Goal: Transaction & Acquisition: Book appointment/travel/reservation

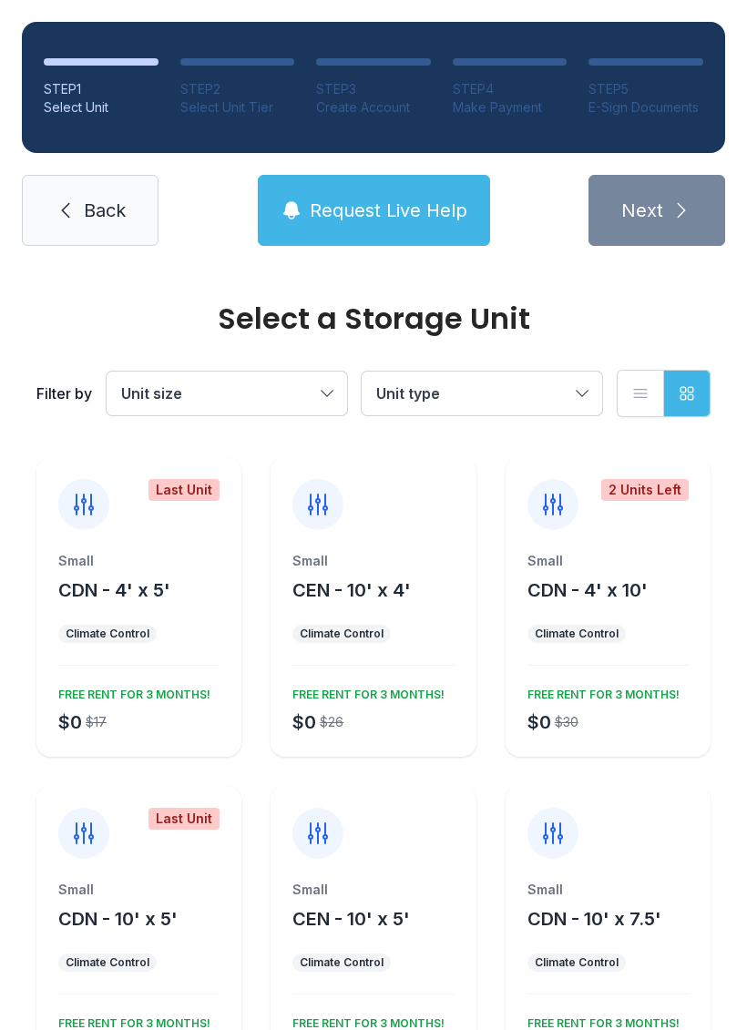
click at [498, 408] on button "Unit type" at bounding box center [481, 393] width 240 height 44
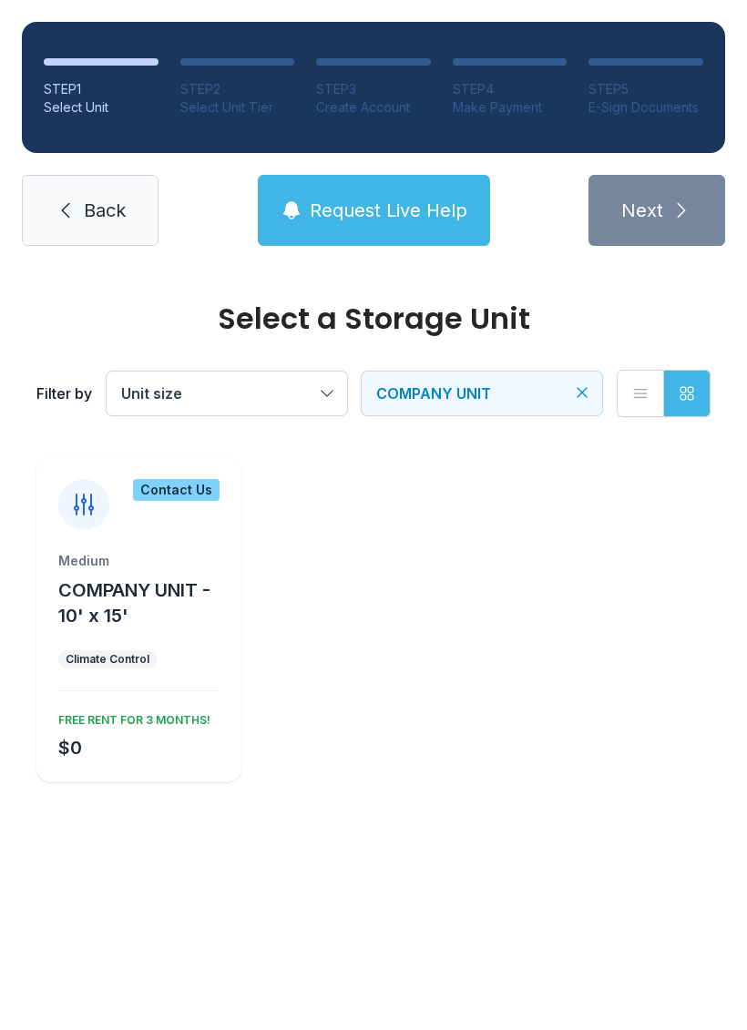
click at [67, 207] on icon at bounding box center [66, 210] width 22 height 22
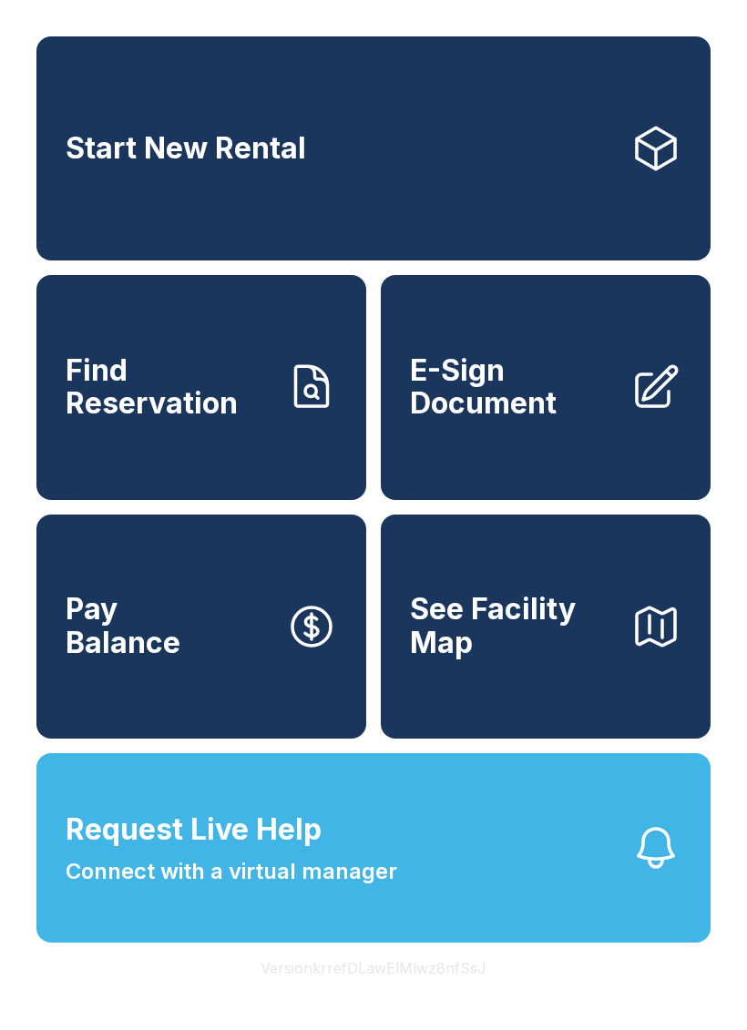
click at [196, 139] on span "Start New Rental" at bounding box center [186, 149] width 240 height 34
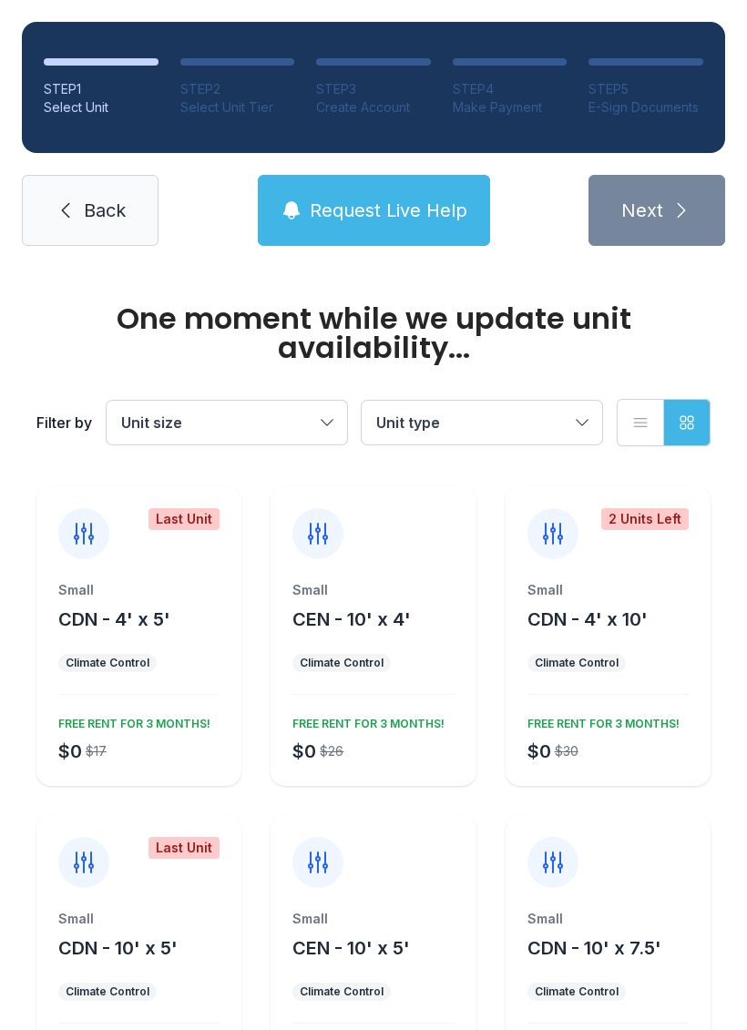
click at [67, 270] on div "One moment while we update unit availability... Filter by Unit size Unit type L…" at bounding box center [373, 375] width 681 height 215
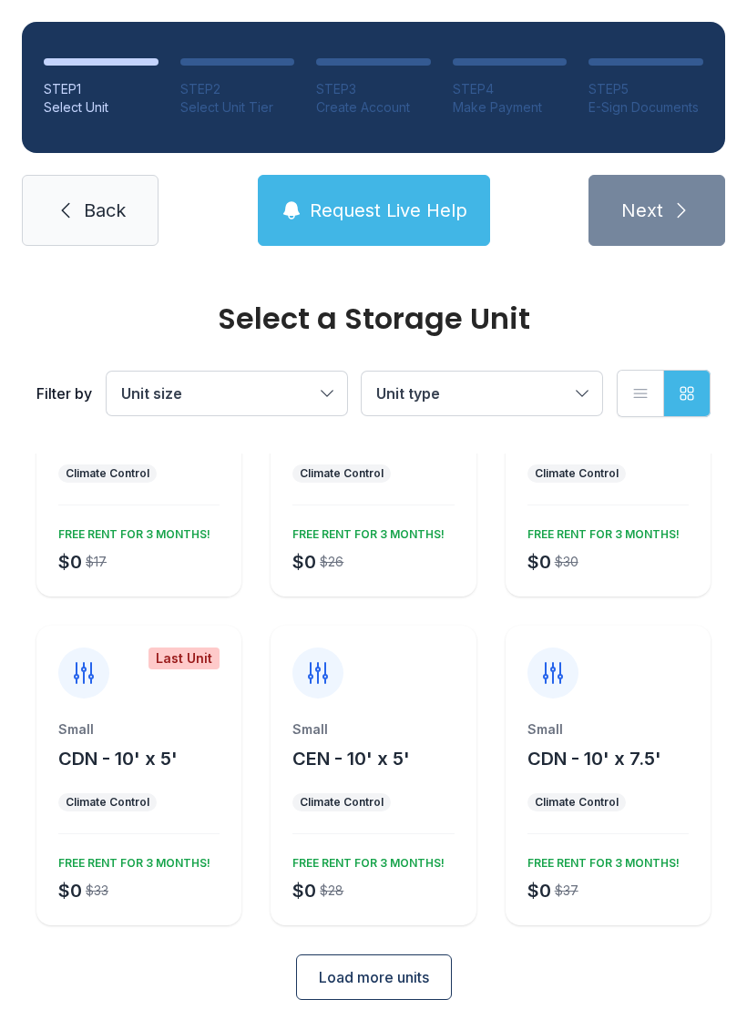
scroll to position [158, 0]
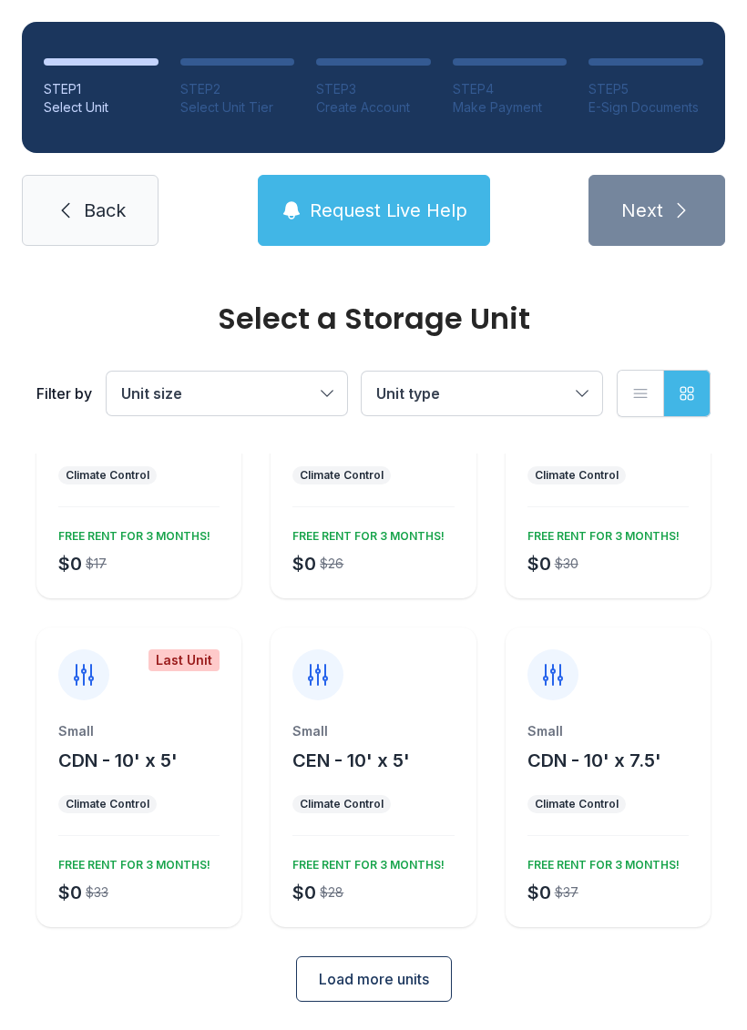
click at [329, 985] on span "Load more units" at bounding box center [374, 979] width 110 height 22
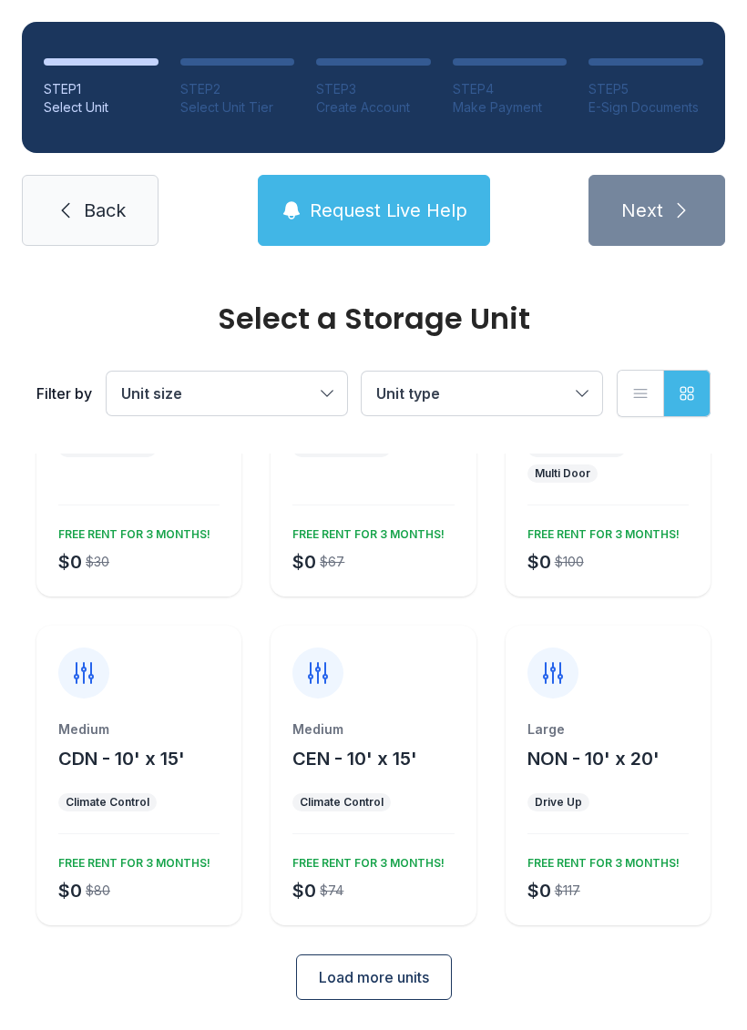
scroll to position [841, 0]
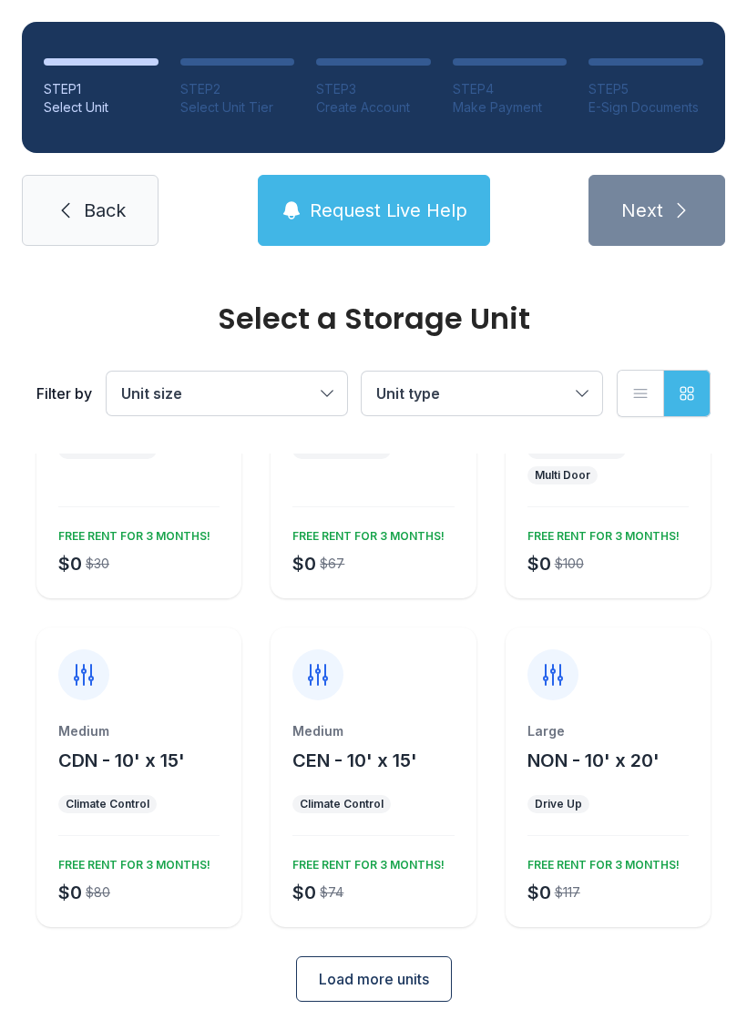
click at [346, 848] on div "Medium CEN - 10' x 15' Climate Control $0 $74 FREE RENT FOR 3 MONTHS!" at bounding box center [372, 824] width 205 height 205
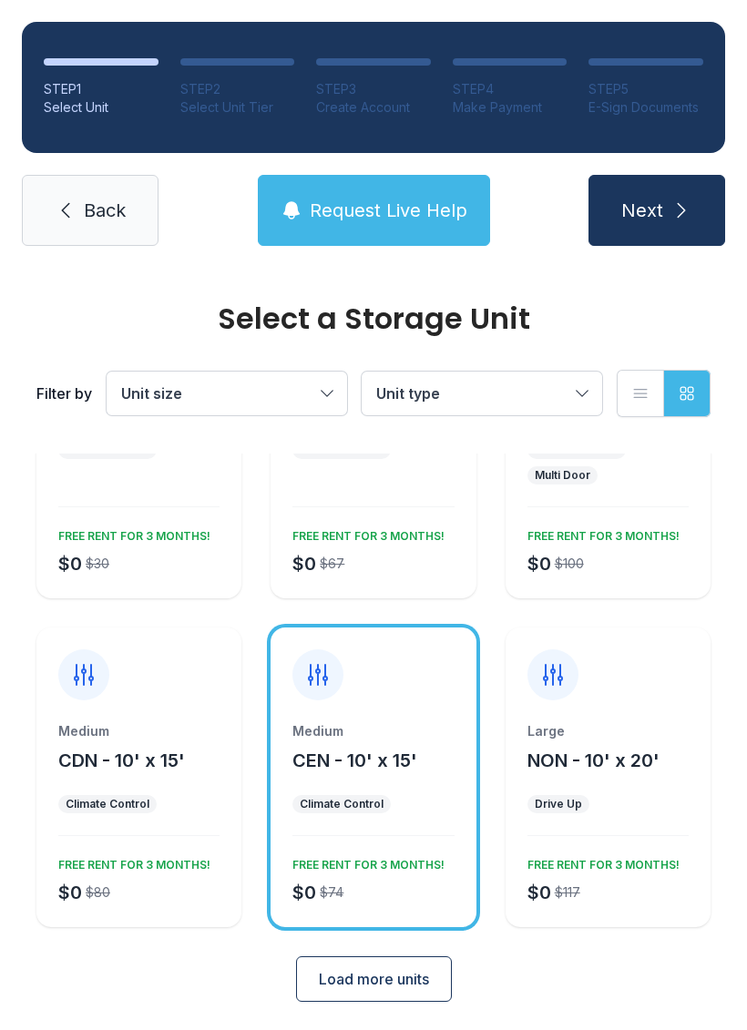
click at [671, 205] on icon "submit" at bounding box center [681, 210] width 22 height 22
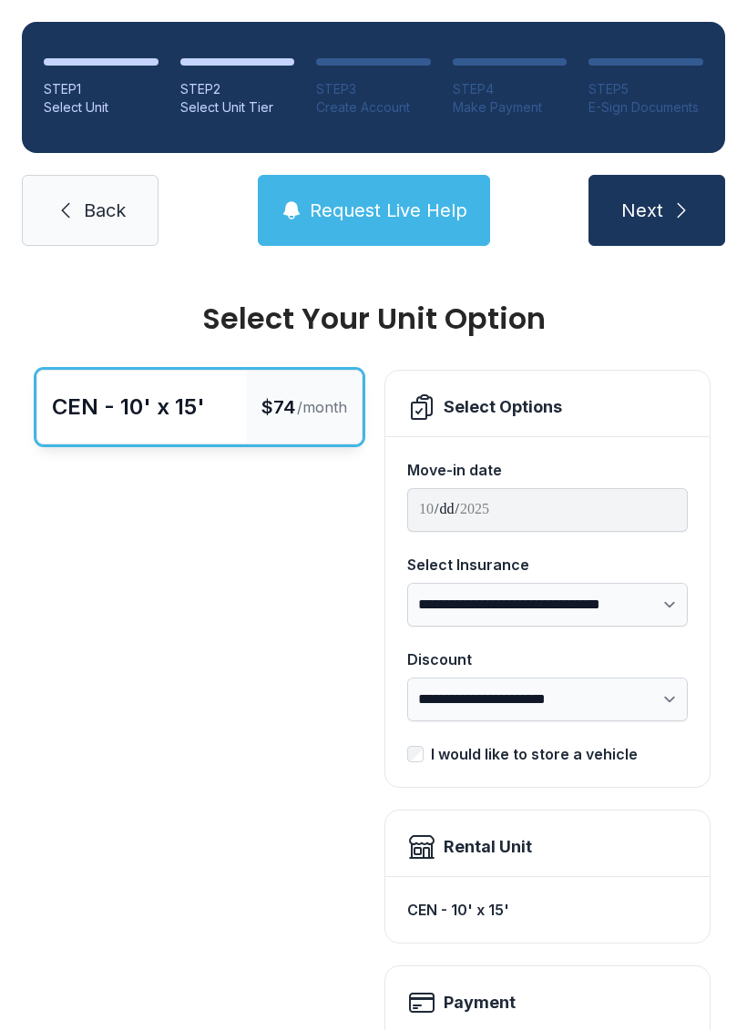
click at [163, 958] on div "CEN - 10' x 15' $74 /month" at bounding box center [199, 872] width 326 height 1004
click at [105, 203] on span "Back" at bounding box center [105, 210] width 42 height 25
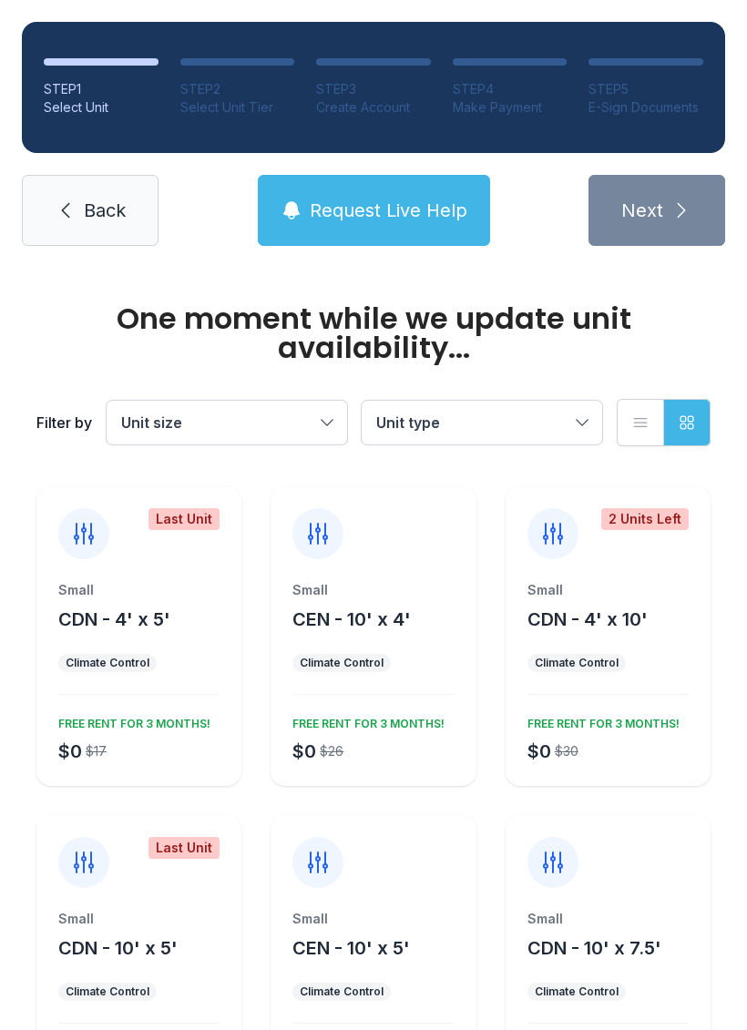
click at [105, 240] on link "Back" at bounding box center [90, 210] width 137 height 71
